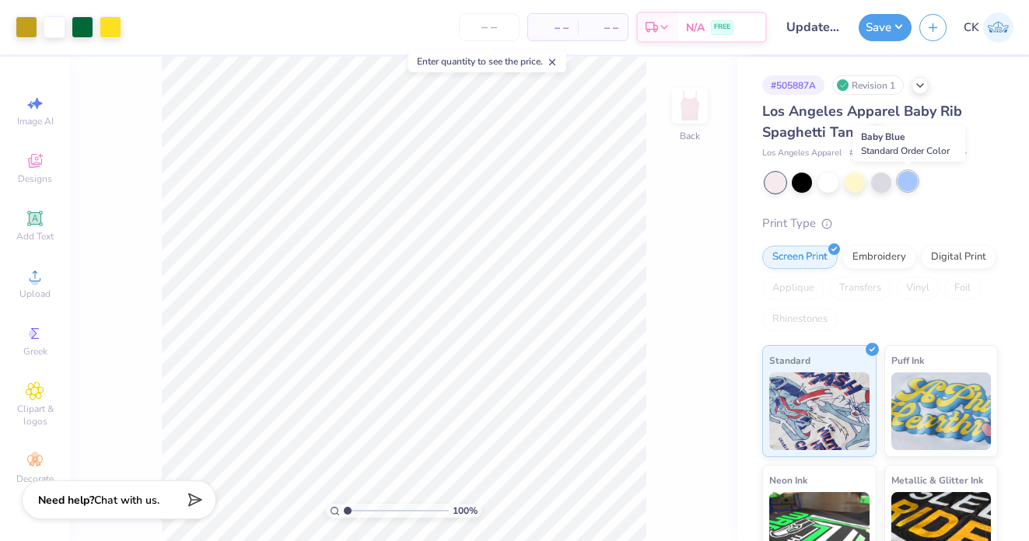
click at [908, 180] on div at bounding box center [907, 181] width 20 height 20
click at [507, 23] on input "number" at bounding box center [489, 27] width 61 height 28
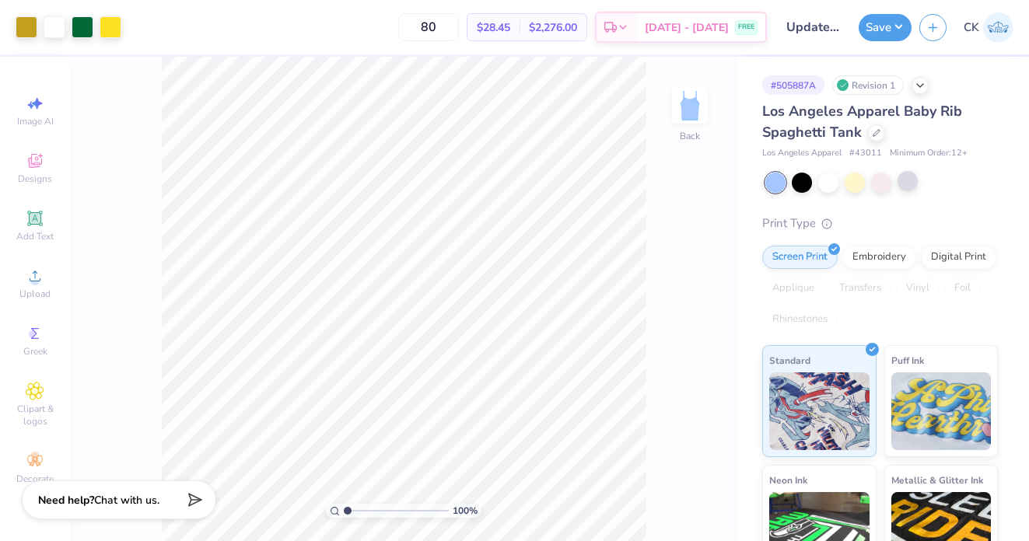
type input "80"
click at [879, 24] on button "Save" at bounding box center [884, 25] width 53 height 27
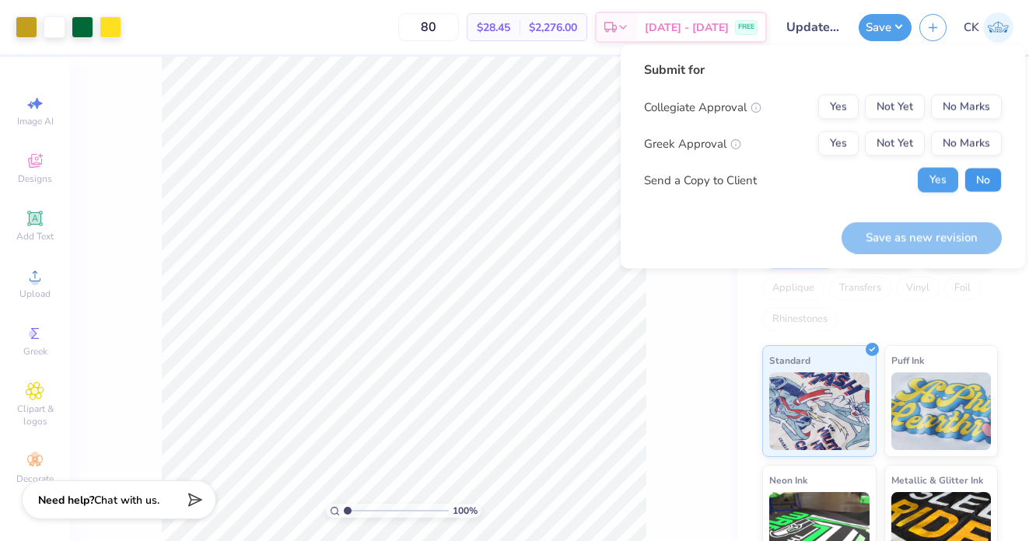
click at [972, 180] on button "No" at bounding box center [982, 180] width 37 height 25
click at [856, 138] on button "Yes" at bounding box center [838, 143] width 40 height 25
click at [977, 102] on button "No Marks" at bounding box center [966, 107] width 71 height 25
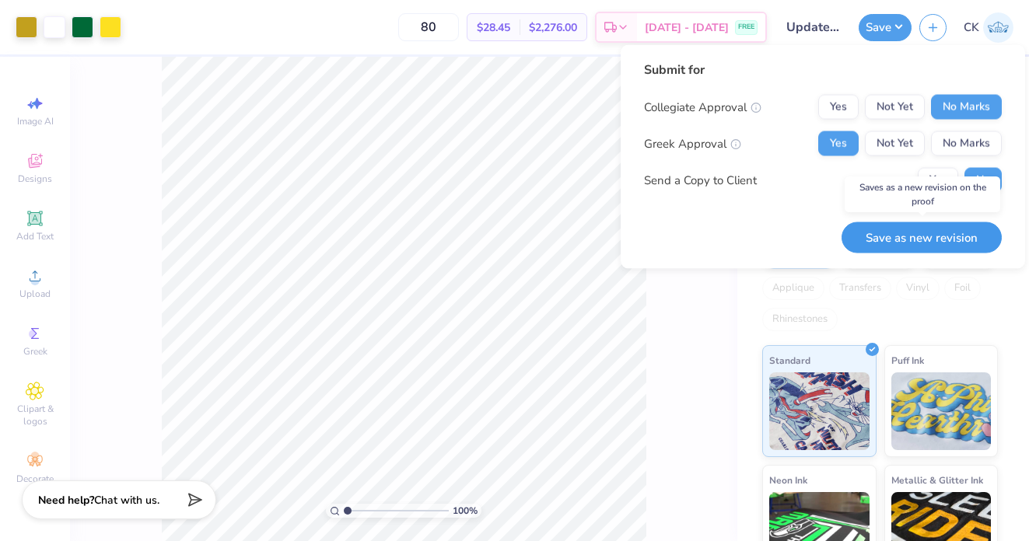
click at [917, 234] on button "Save as new revision" at bounding box center [921, 238] width 160 height 32
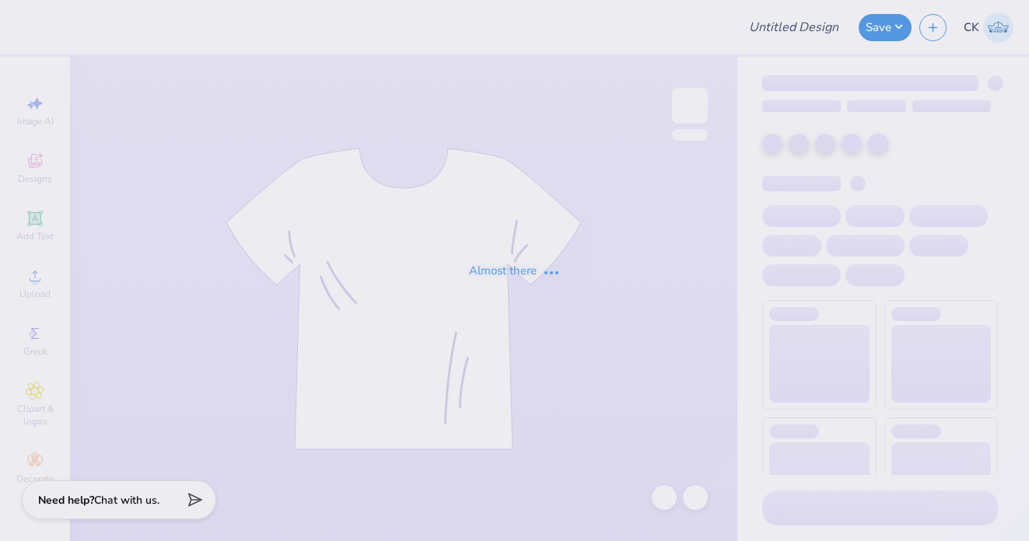
type input "SDT Sisterhood Shorts (Yellow)"
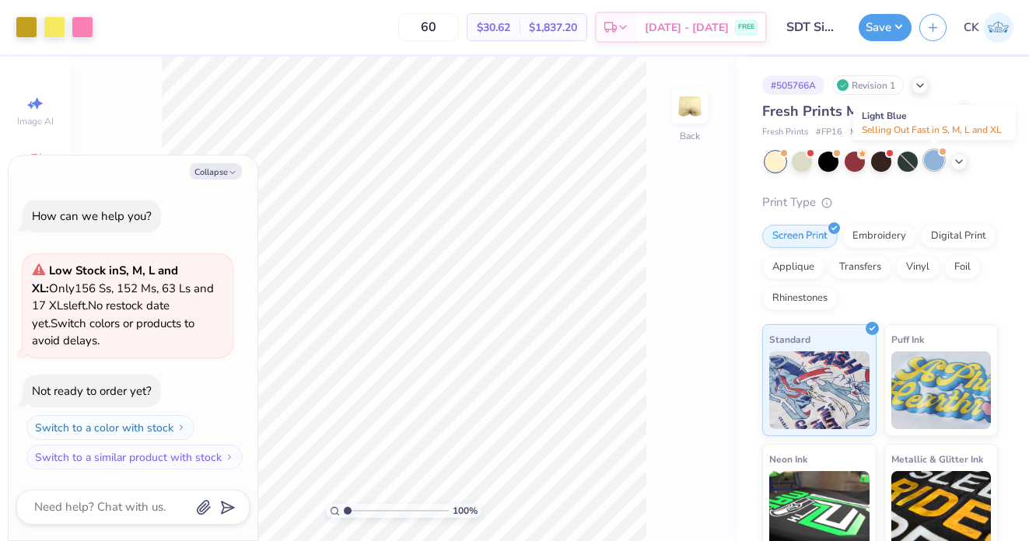
click at [932, 163] on div at bounding box center [934, 160] width 20 height 20
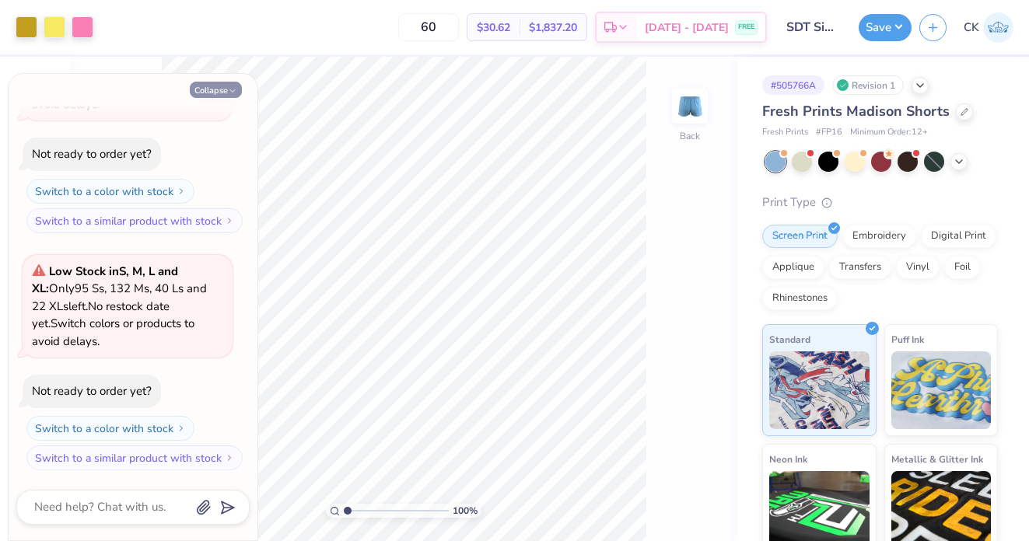
click at [223, 89] on button "Collapse" at bounding box center [216, 90] width 52 height 16
type textarea "x"
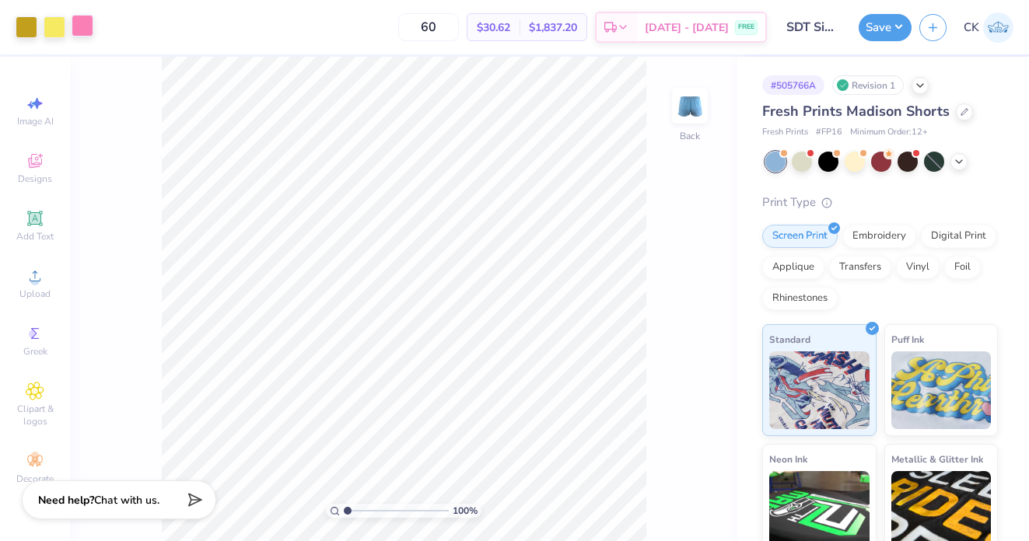
click at [87, 23] on div at bounding box center [83, 26] width 22 height 22
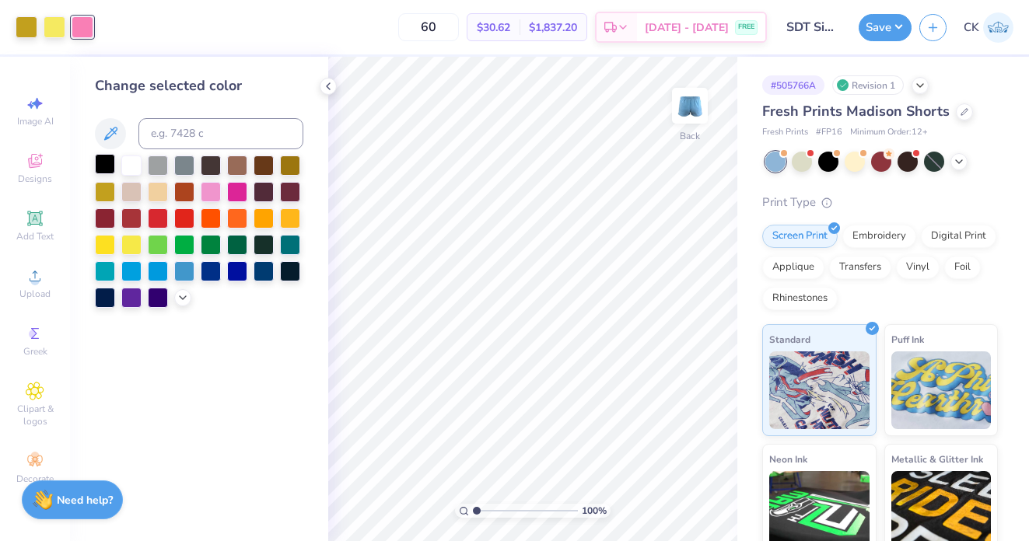
click at [115, 163] on div at bounding box center [105, 164] width 20 height 20
click at [127, 165] on div at bounding box center [131, 164] width 20 height 20
click at [322, 84] on icon at bounding box center [328, 86] width 12 height 12
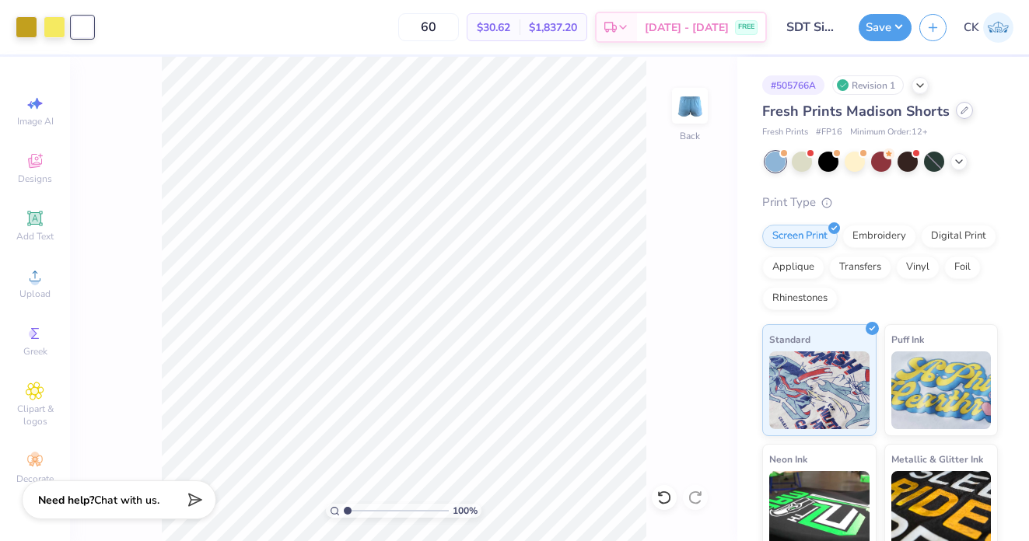
click at [960, 111] on icon at bounding box center [964, 111] width 8 height 8
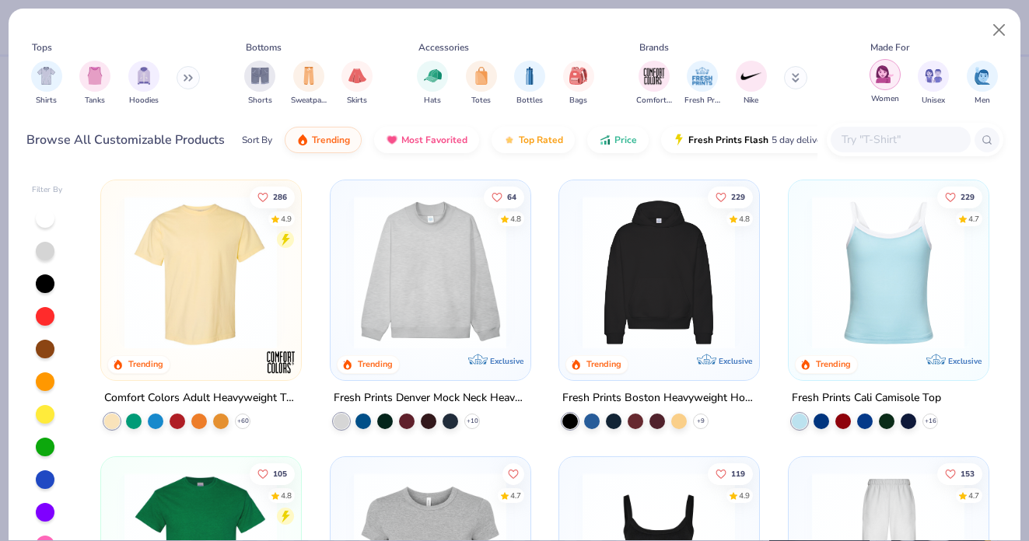
click at [885, 87] on div "filter for Women" at bounding box center [884, 74] width 31 height 31
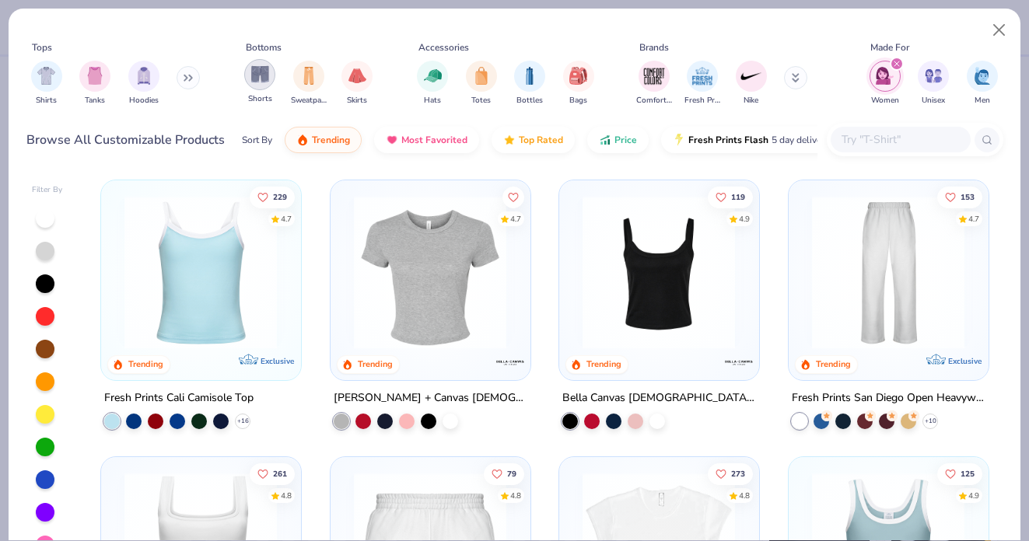
click at [251, 72] on img "filter for Shorts" at bounding box center [260, 74] width 18 height 18
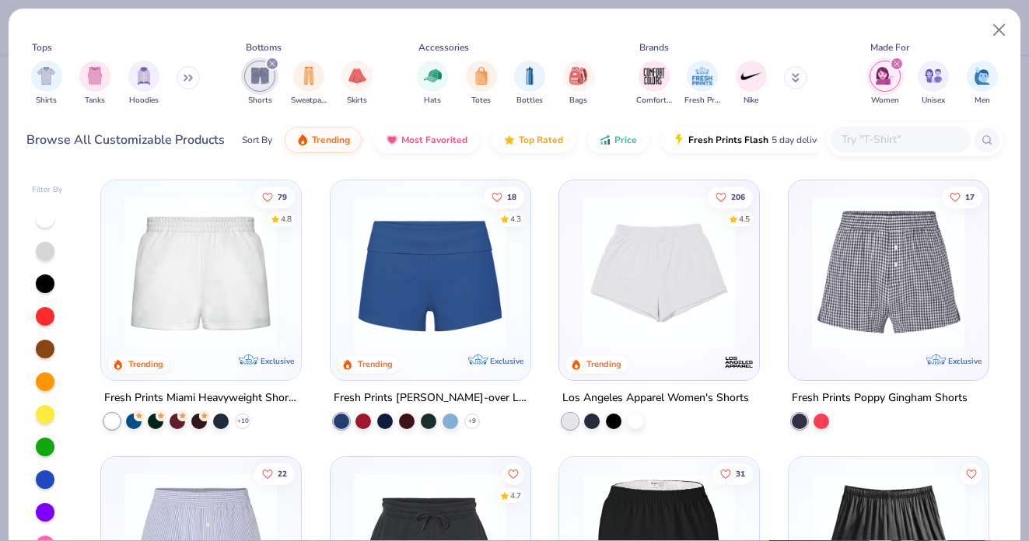
scroll to position [258, 0]
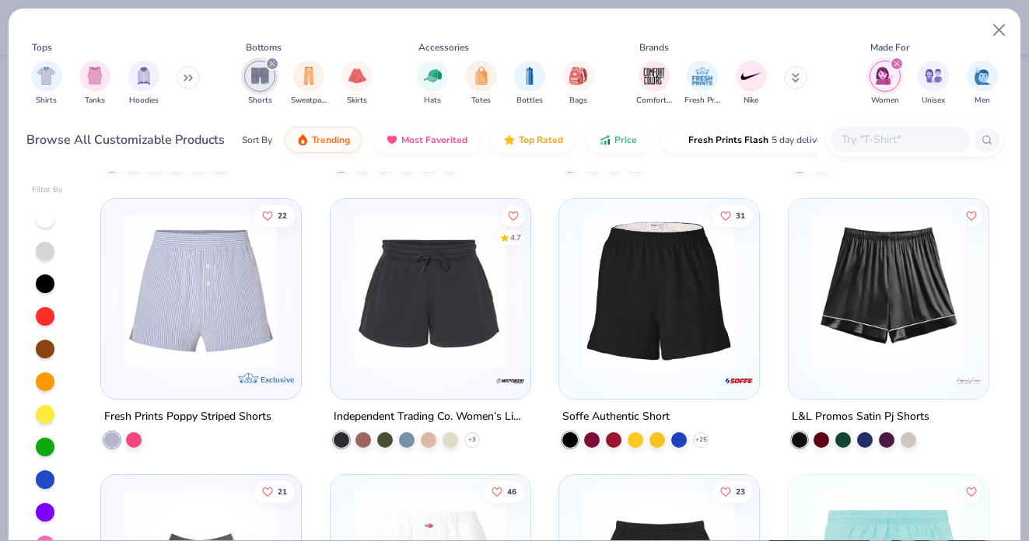
click at [646, 341] on img at bounding box center [659, 290] width 168 height 153
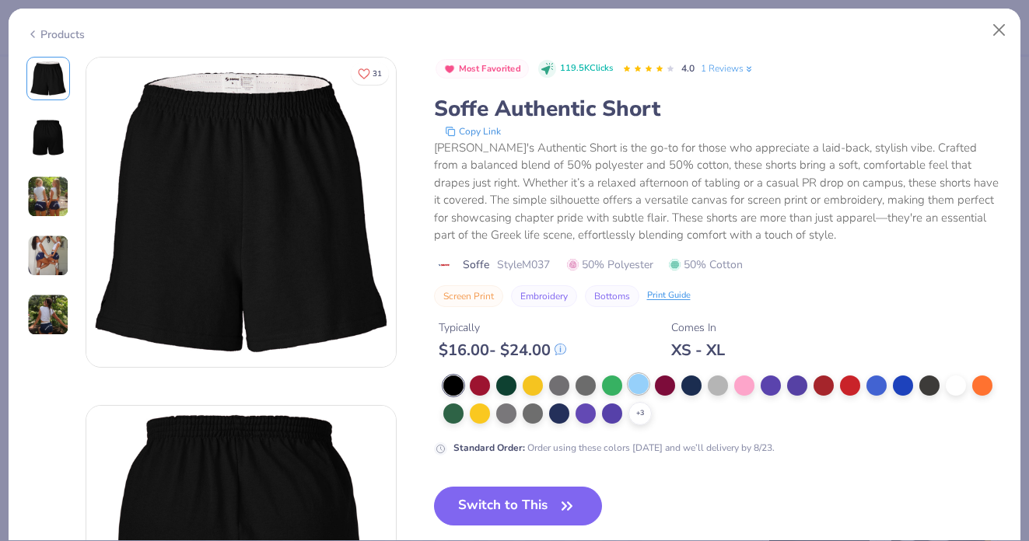
click at [637, 394] on div at bounding box center [638, 384] width 20 height 20
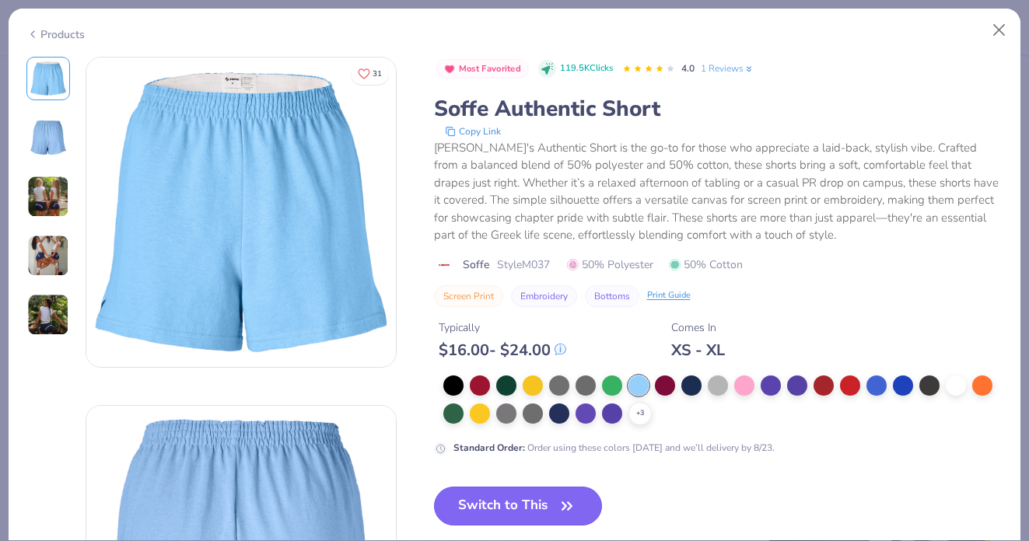
click at [520, 508] on button "Switch to This" at bounding box center [518, 506] width 169 height 39
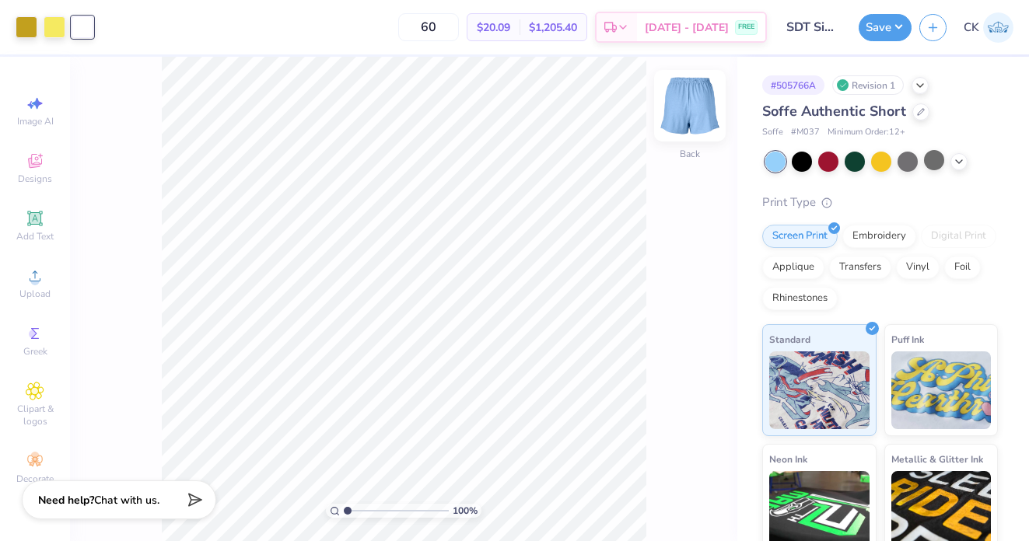
click at [697, 114] on img at bounding box center [690, 106] width 62 height 62
click at [694, 114] on img at bounding box center [690, 106] width 62 height 62
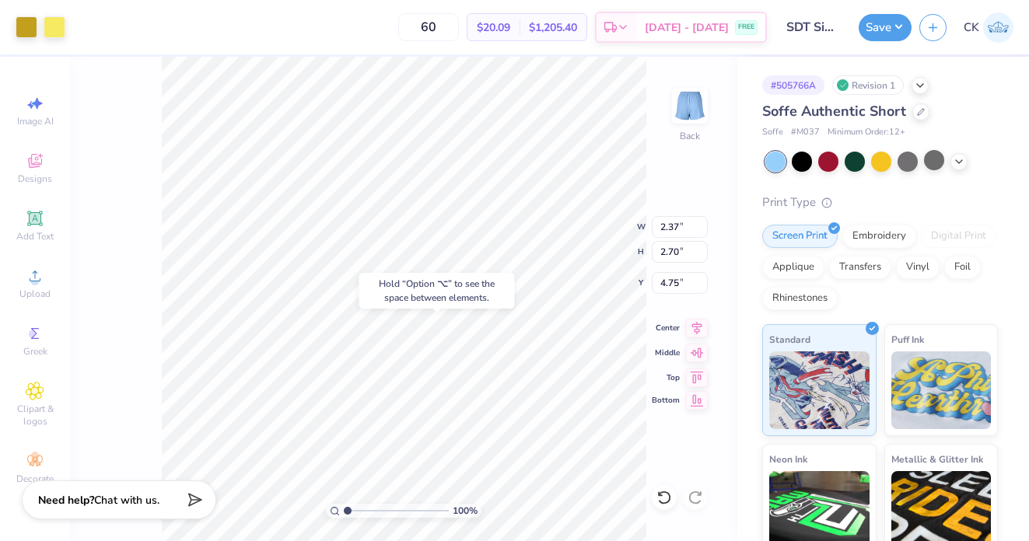
click at [667, 407] on div "Bottom" at bounding box center [680, 400] width 56 height 19
type input "4.75"
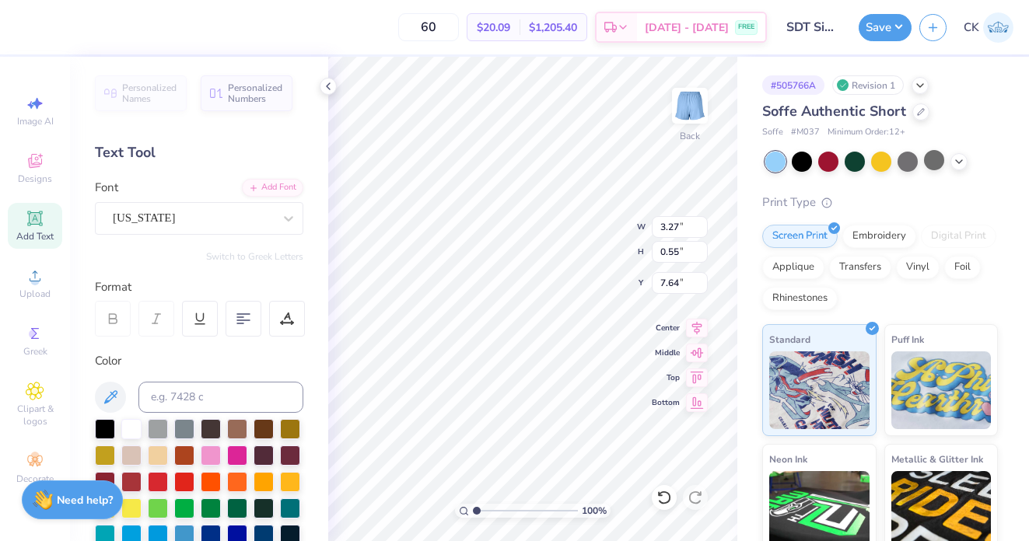
type input "7.78"
click at [333, 89] on icon at bounding box center [328, 86] width 12 height 12
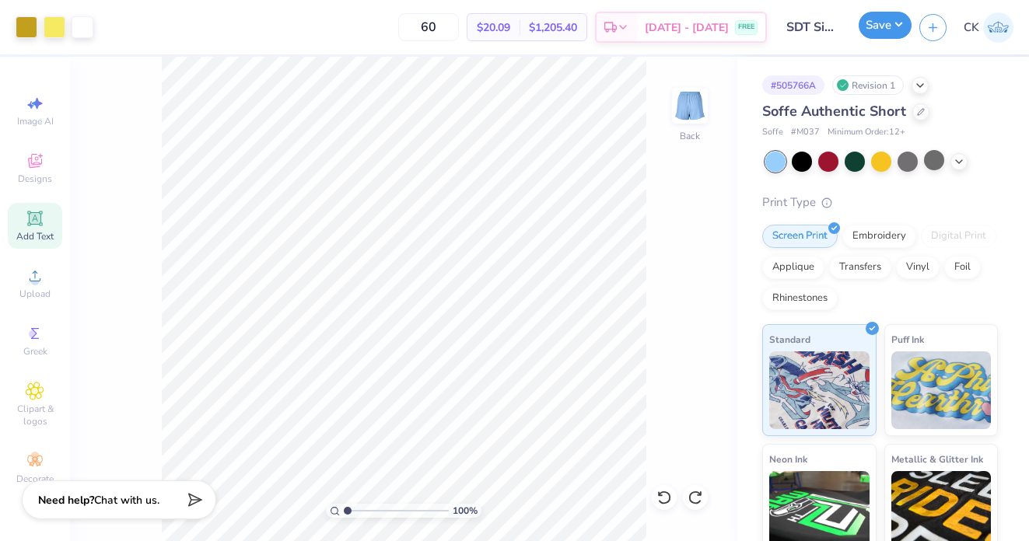
click at [884, 35] on button "Save" at bounding box center [884, 25] width 53 height 27
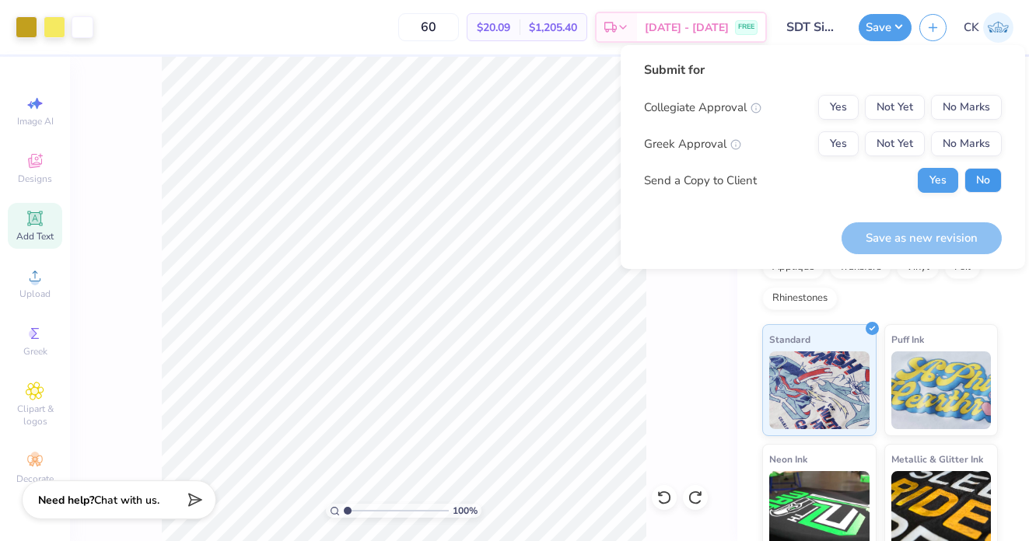
click at [977, 180] on button "No" at bounding box center [982, 180] width 37 height 25
click at [856, 147] on button "Yes" at bounding box center [838, 143] width 40 height 25
click at [979, 105] on button "No Marks" at bounding box center [966, 107] width 71 height 25
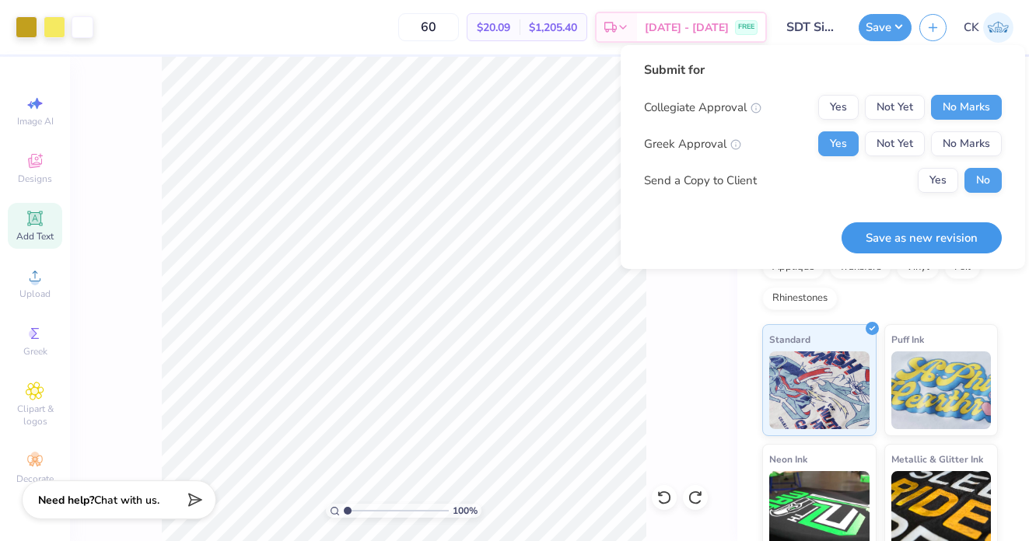
click at [927, 223] on button "Save as new revision" at bounding box center [921, 238] width 160 height 32
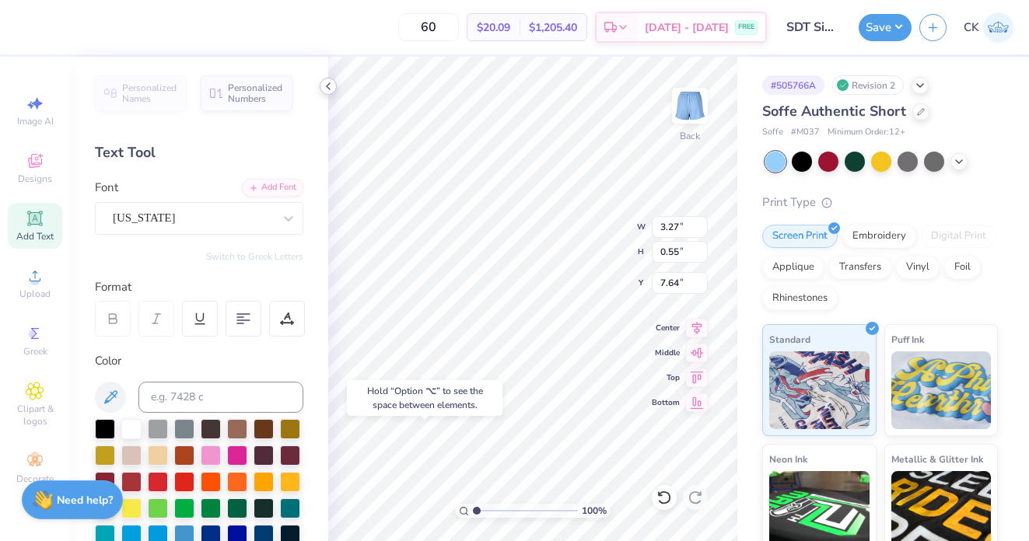
click at [328, 82] on icon at bounding box center [328, 86] width 12 height 12
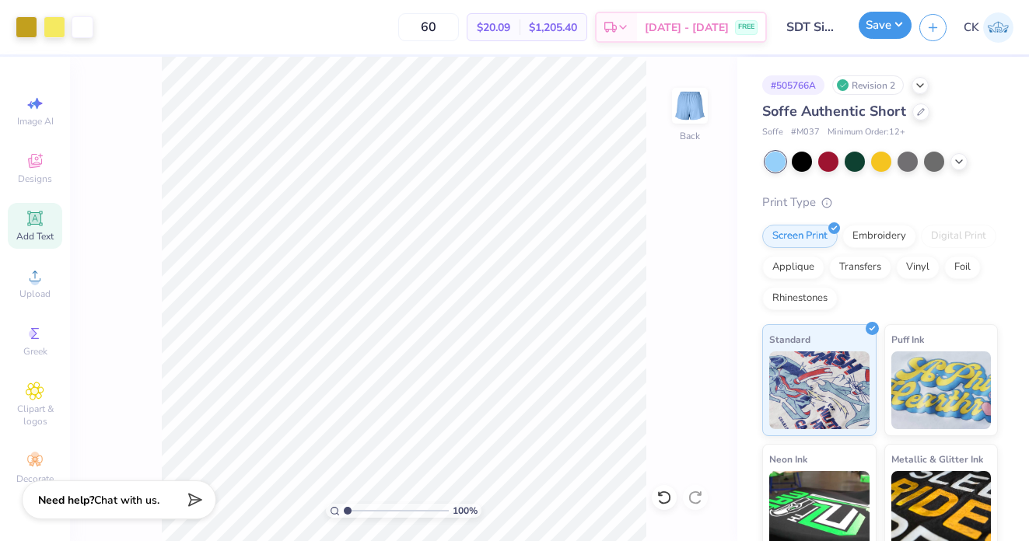
click at [879, 23] on button "Save" at bounding box center [884, 25] width 53 height 27
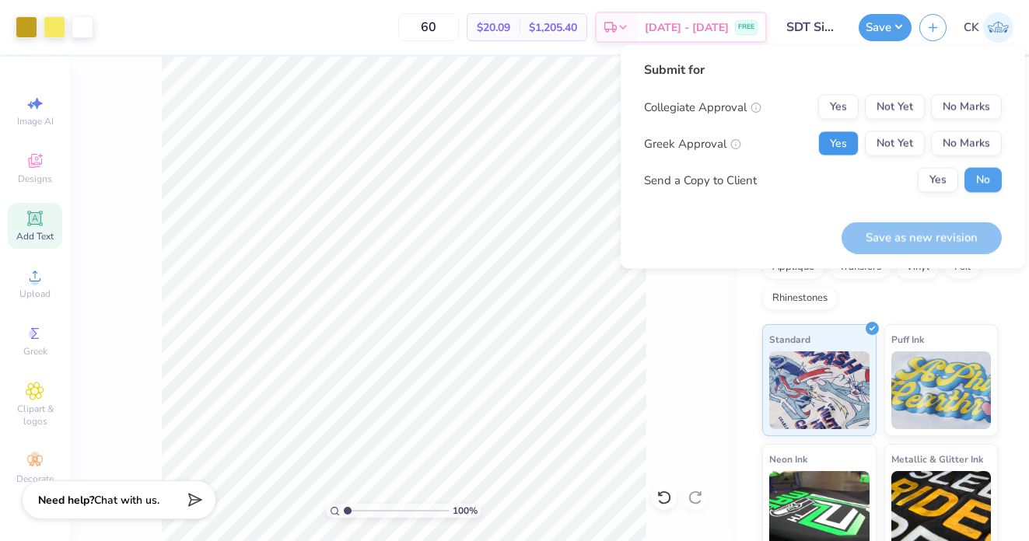
click at [841, 145] on button "Yes" at bounding box center [838, 143] width 40 height 25
click at [958, 104] on button "No Marks" at bounding box center [966, 107] width 71 height 25
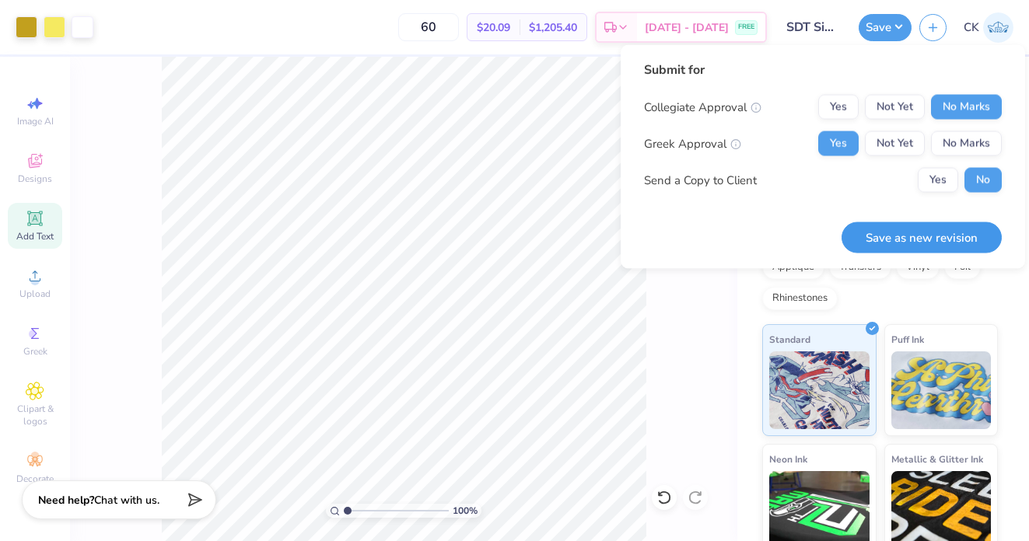
click at [903, 248] on button "Save as new revision" at bounding box center [921, 238] width 160 height 32
